Goal: Task Accomplishment & Management: Complete application form

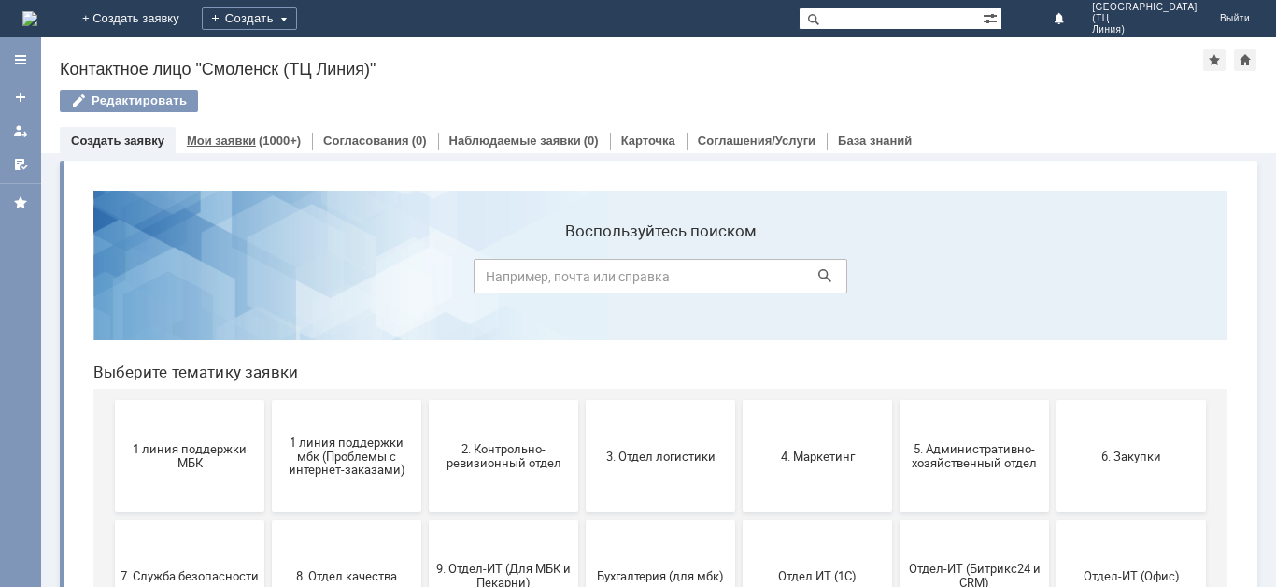
click at [251, 135] on div "Мои заявки (1000+)" at bounding box center [244, 141] width 114 height 12
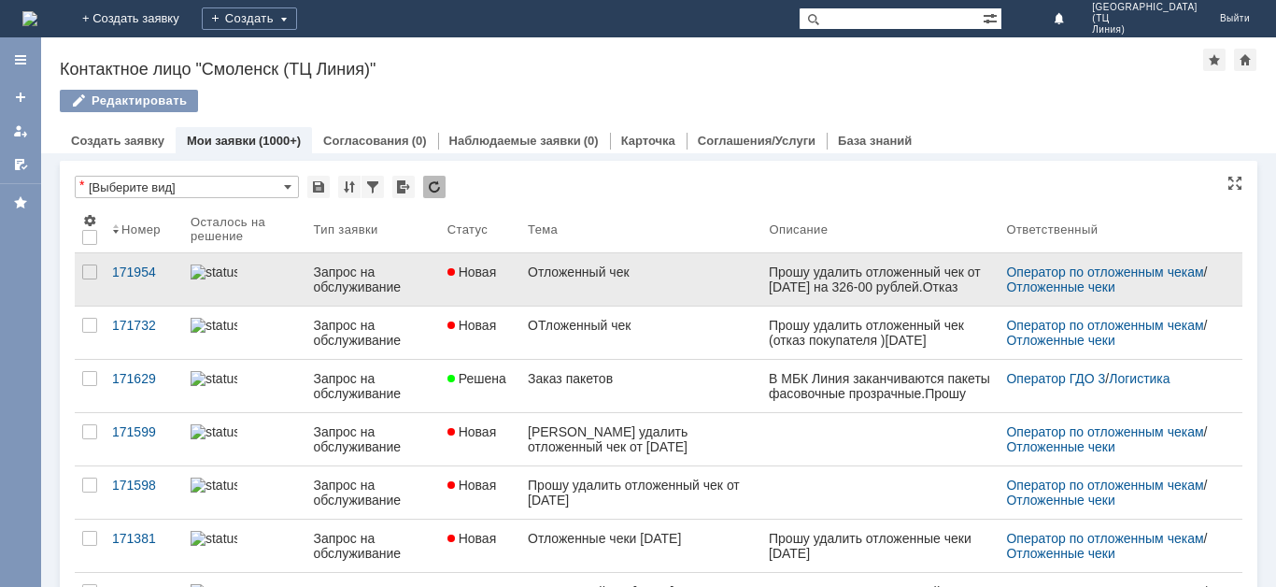
click at [488, 278] on span "Новая" at bounding box center [473, 271] width 50 height 15
click at [488, 278] on div "Назад | Контактное лицо "Смоленск (ТЦ Линия)" Контактное лицо "Смоленск (ТЦ Лин…" at bounding box center [658, 311] width 1235 height 549
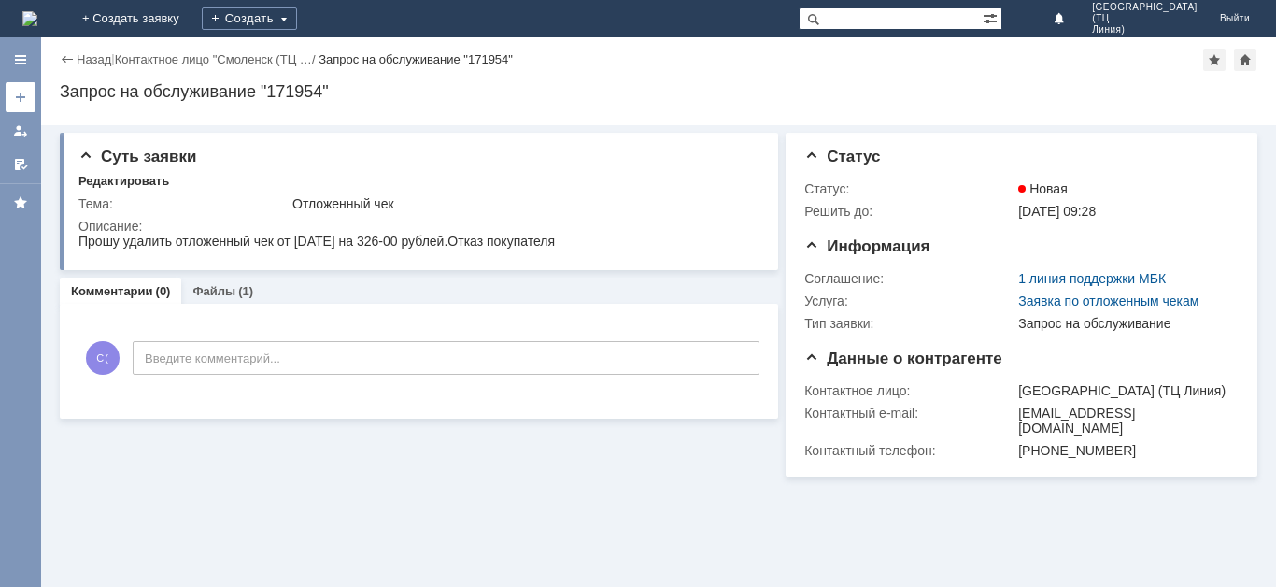
click at [16, 102] on div at bounding box center [20, 97] width 15 height 15
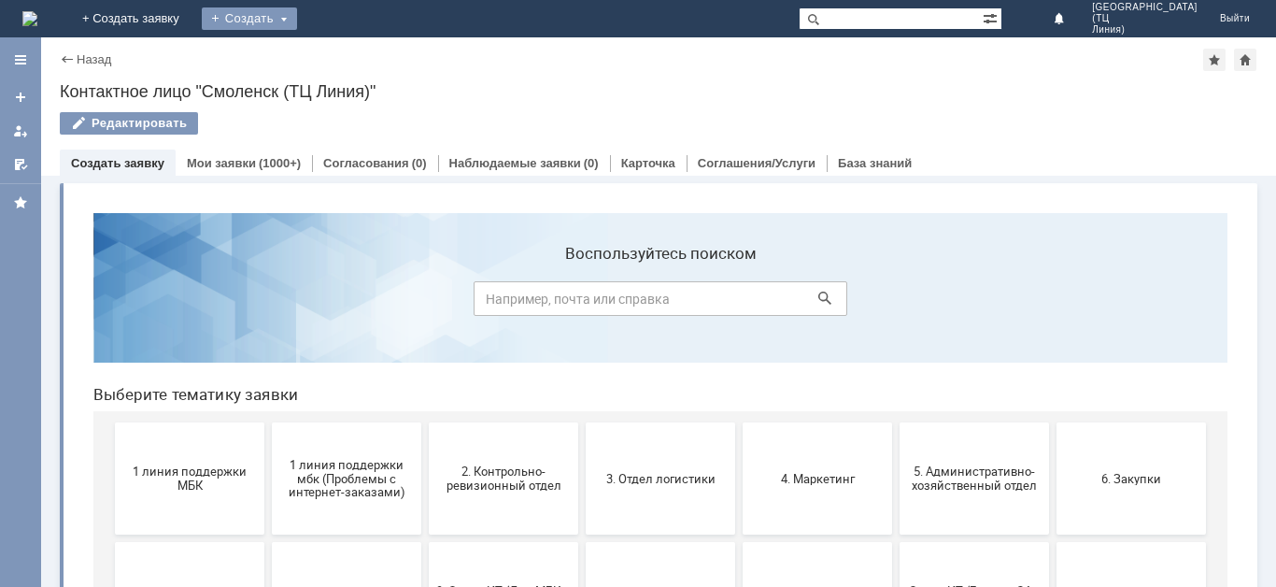
click at [297, 18] on div "Создать" at bounding box center [249, 18] width 95 height 22
click at [348, 56] on link "Заявка" at bounding box center [277, 56] width 142 height 22
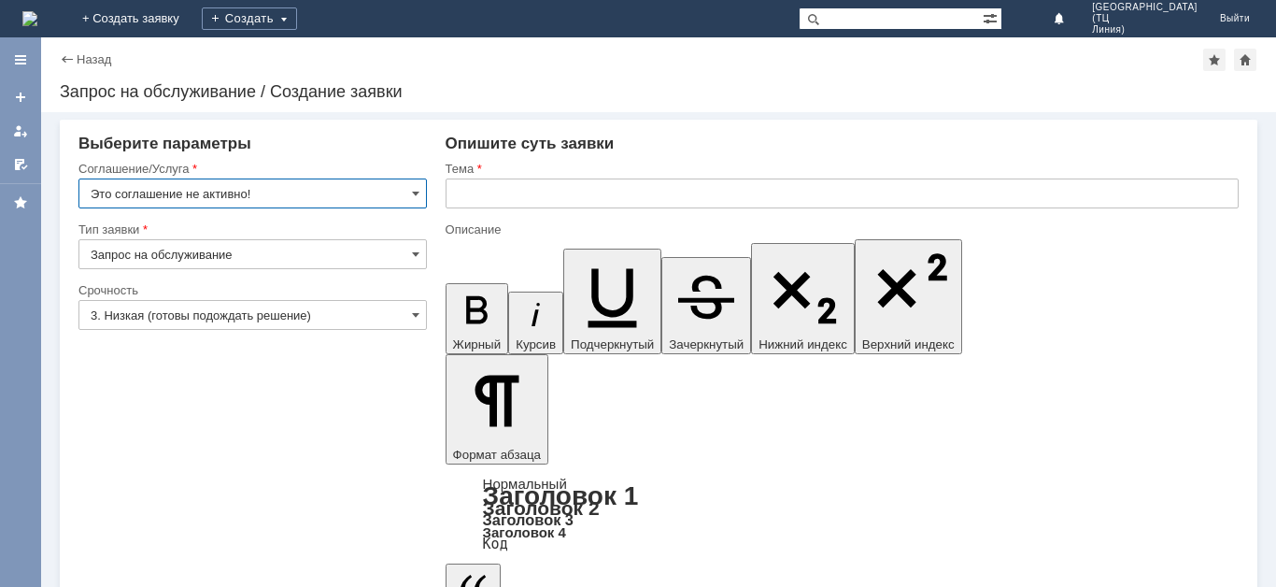
click at [405, 192] on input "Это соглашение не активно!" at bounding box center [252, 193] width 349 height 30
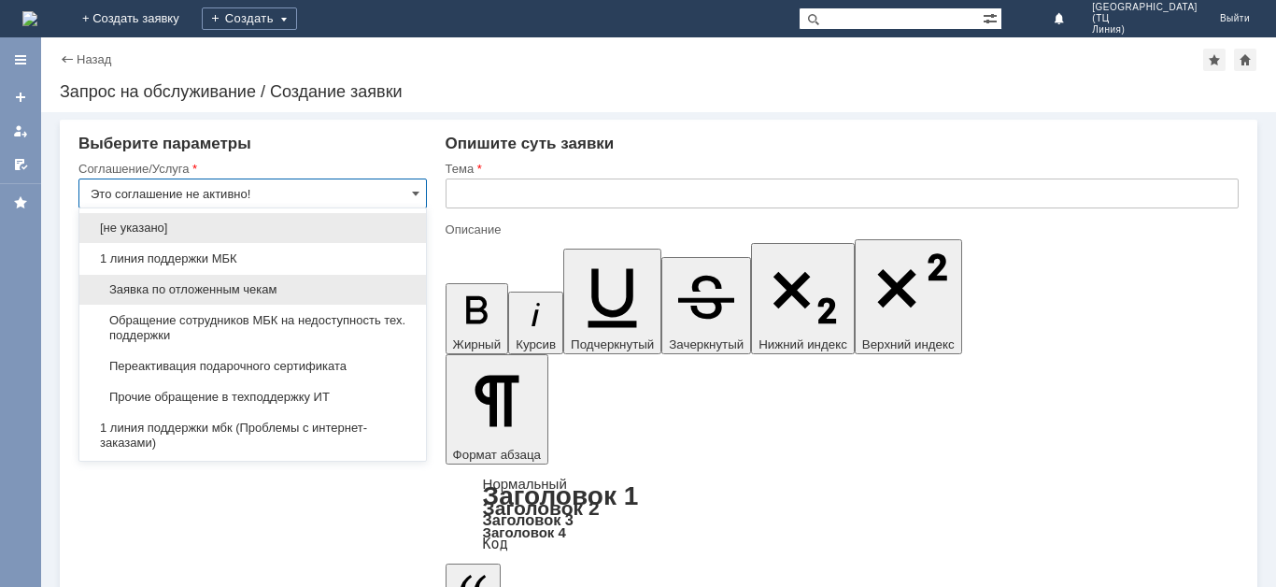
click at [316, 298] on div "Заявка по отложенным чекам" at bounding box center [252, 290] width 347 height 30
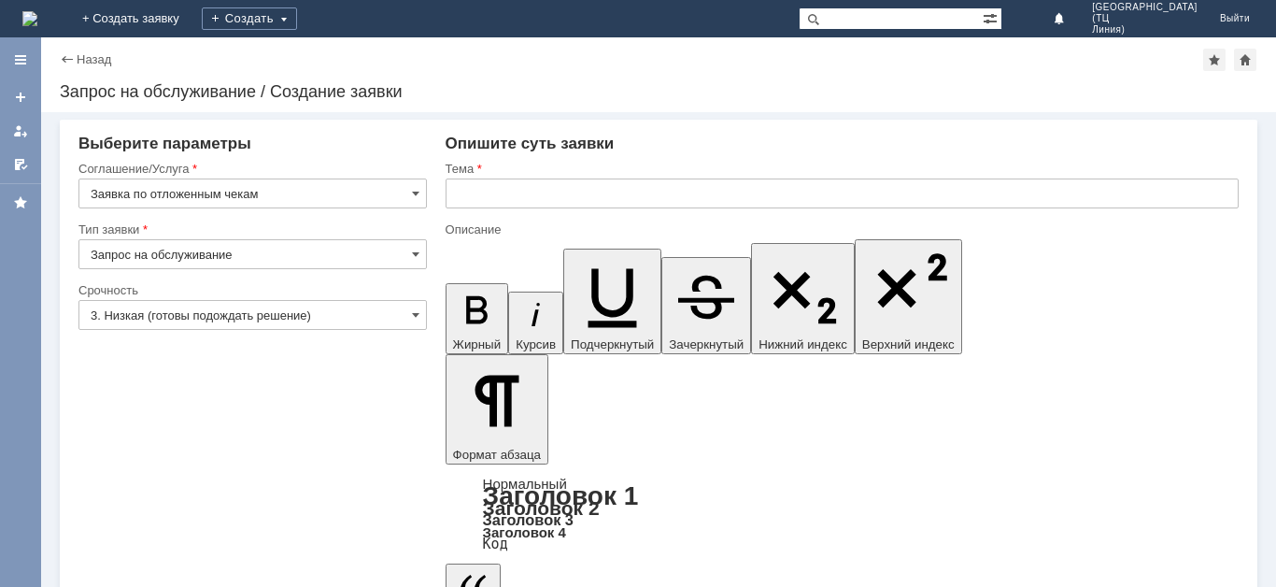
type input "Заявка по отложенным чекам"
click at [348, 322] on input "3. Низкая (готовы подождать решение)" at bounding box center [252, 315] width 349 height 30
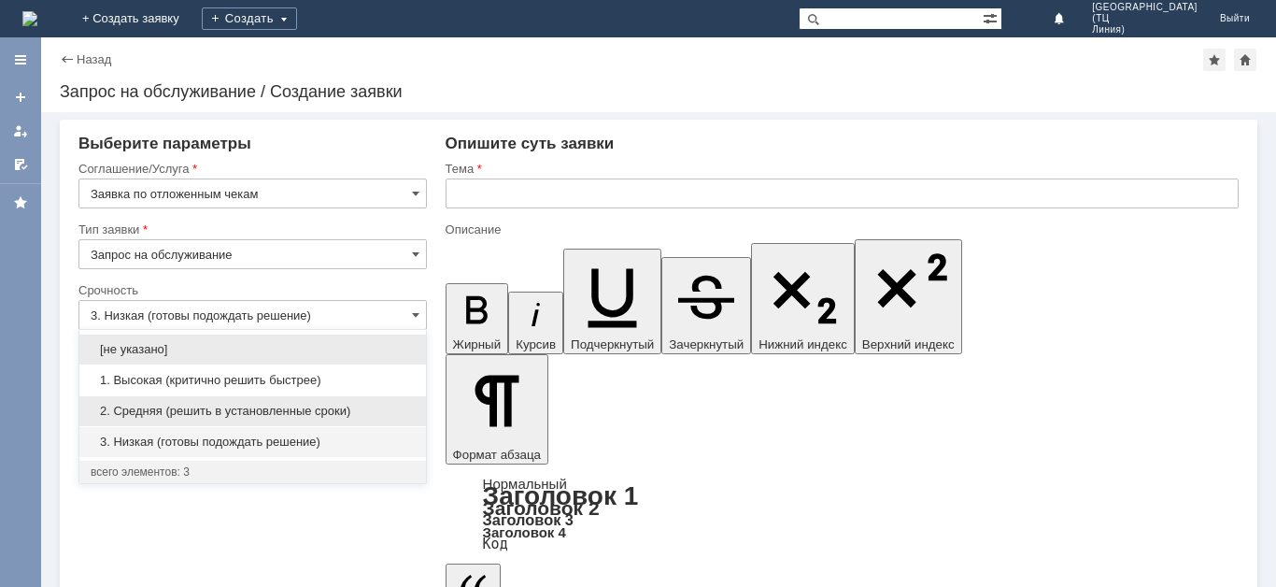
click at [297, 413] on span "2. Средняя (решить в установленные сроки)" at bounding box center [253, 411] width 324 height 15
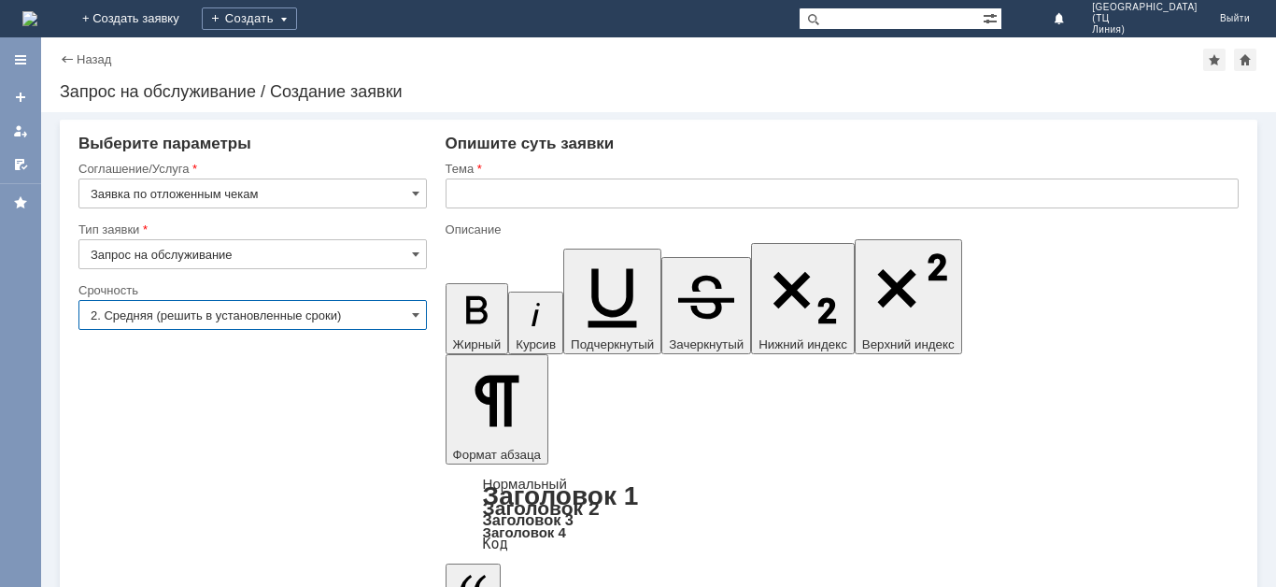
type input "2. Средняя (решить в установленные сроки)"
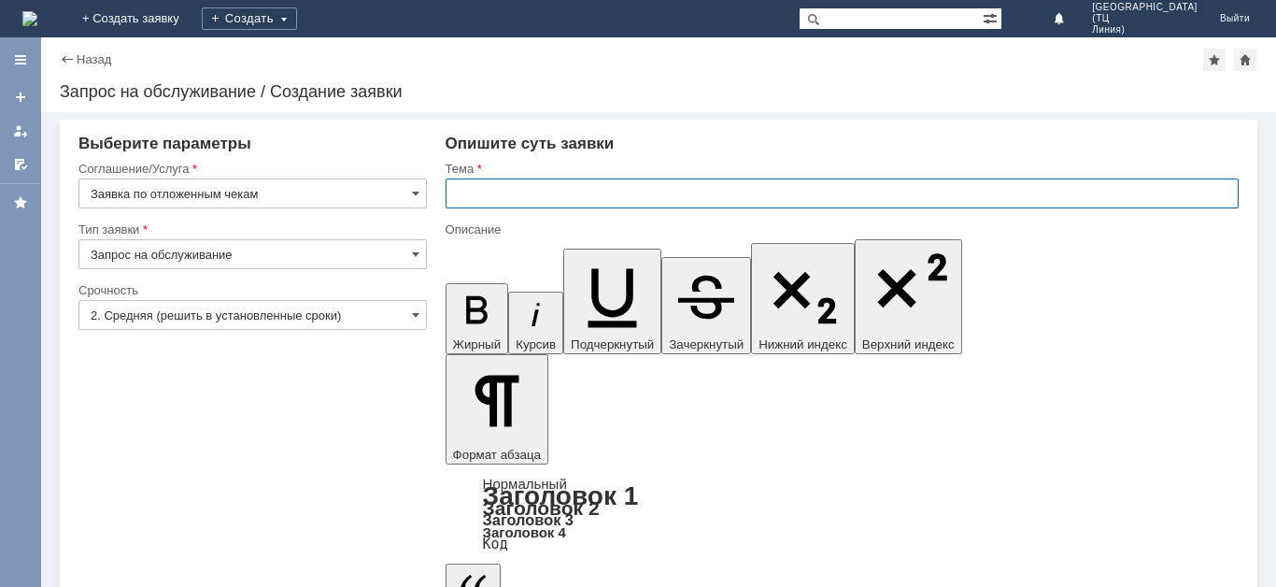
click at [503, 197] on input "text" at bounding box center [842, 193] width 793 height 30
type input "Отложенные чеки [DATE]"
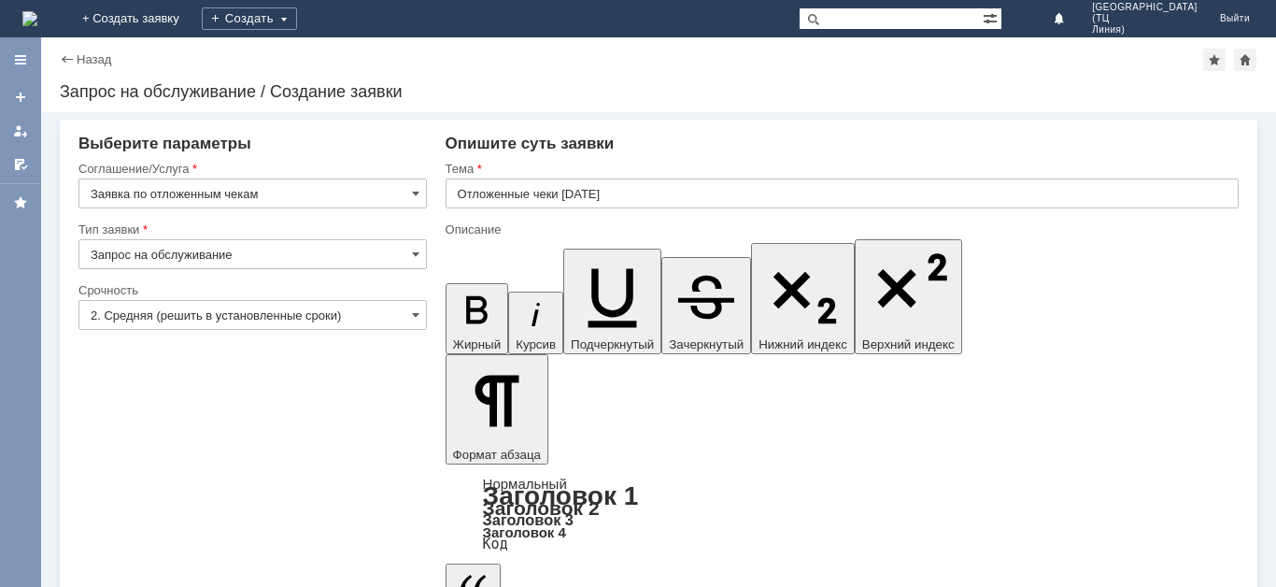
drag, startPoint x: 487, startPoint y: 426, endPoint x: 514, endPoint y: 429, distance: 27.2
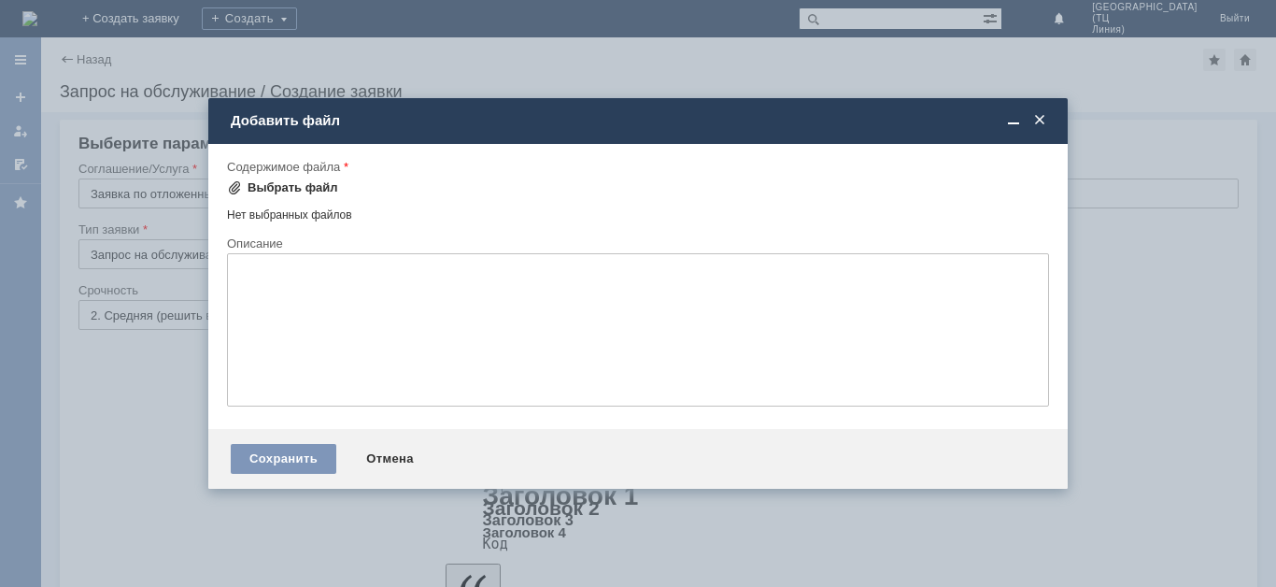
click at [300, 181] on div "Выбрать файл" at bounding box center [293, 187] width 91 height 15
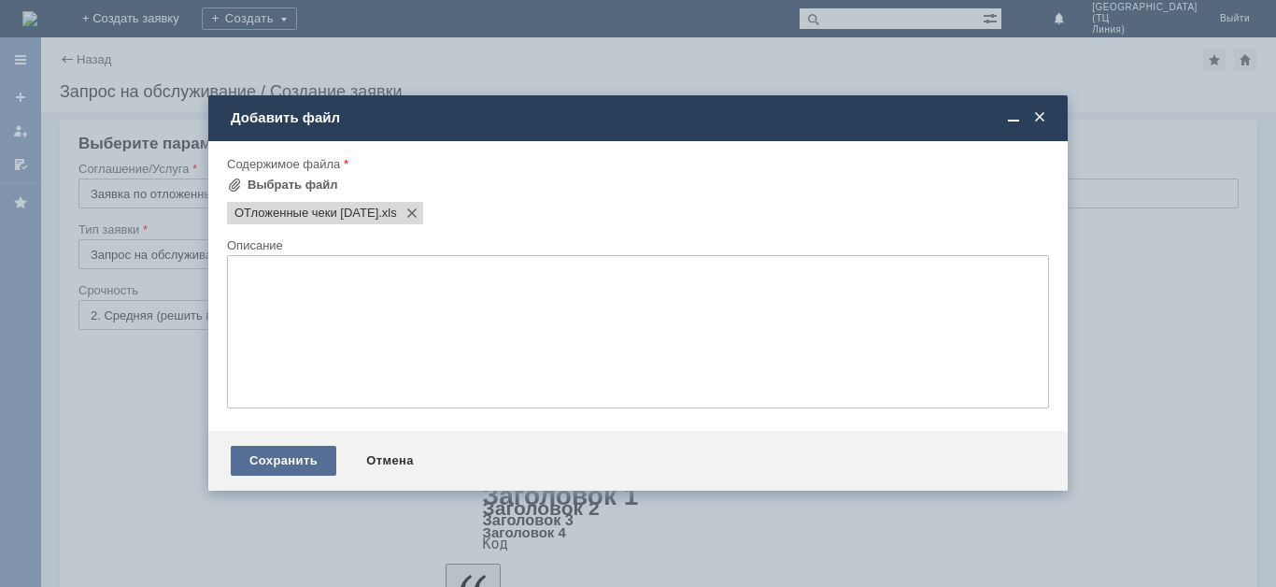
click at [284, 455] on div "Сохранить" at bounding box center [284, 461] width 106 height 30
